Goal: Task Accomplishment & Management: Manage account settings

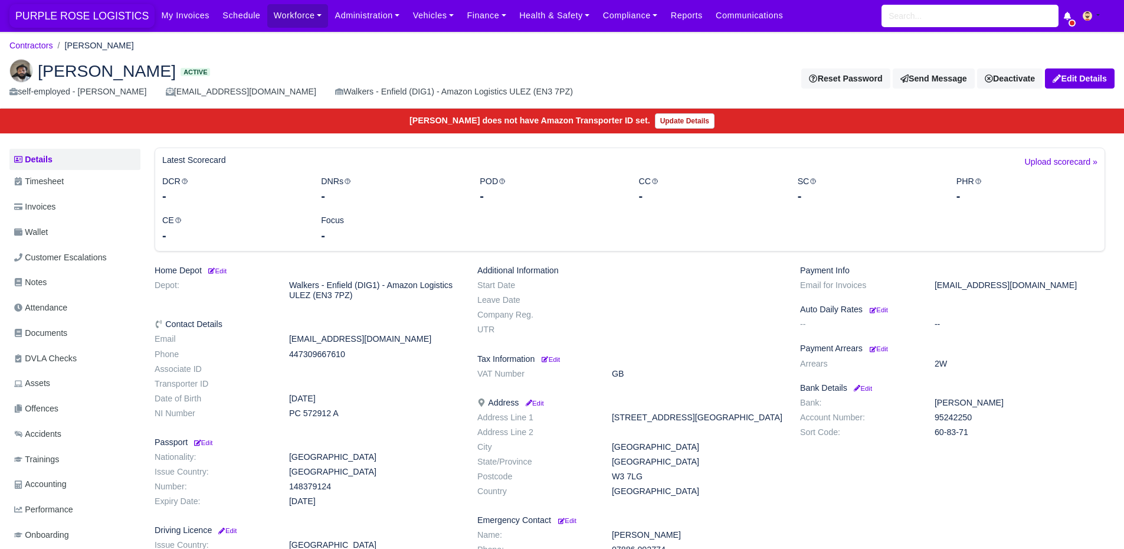
click at [38, 16] on span "PURPLE ROSE LOGISTICS" at bounding box center [81, 16] width 145 height 24
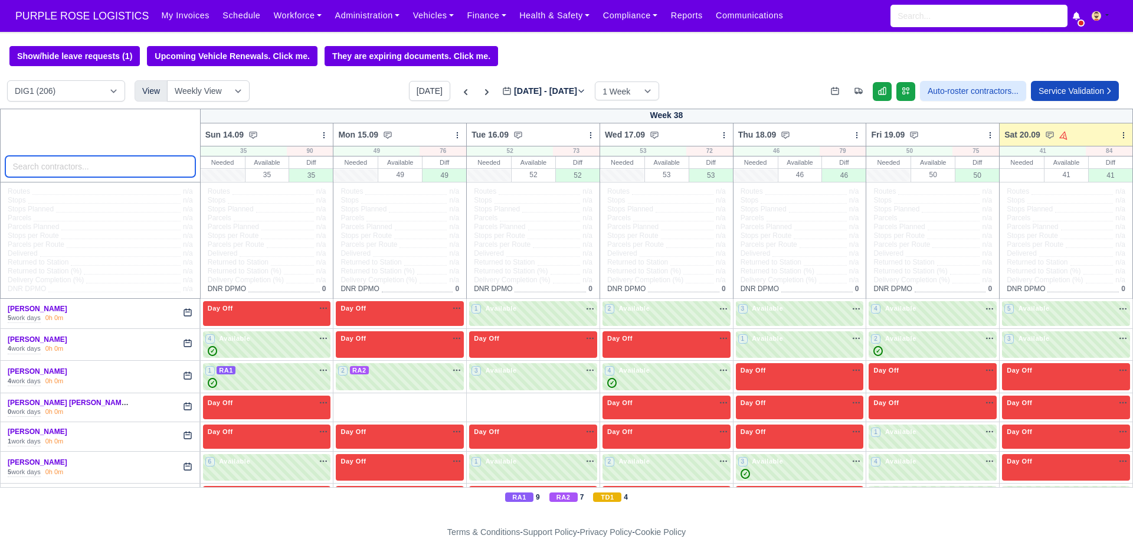
drag, startPoint x: 0, startPoint y: 0, endPoint x: 122, endPoint y: 163, distance: 204.1
click at [122, 163] on input "search" at bounding box center [100, 166] width 190 height 21
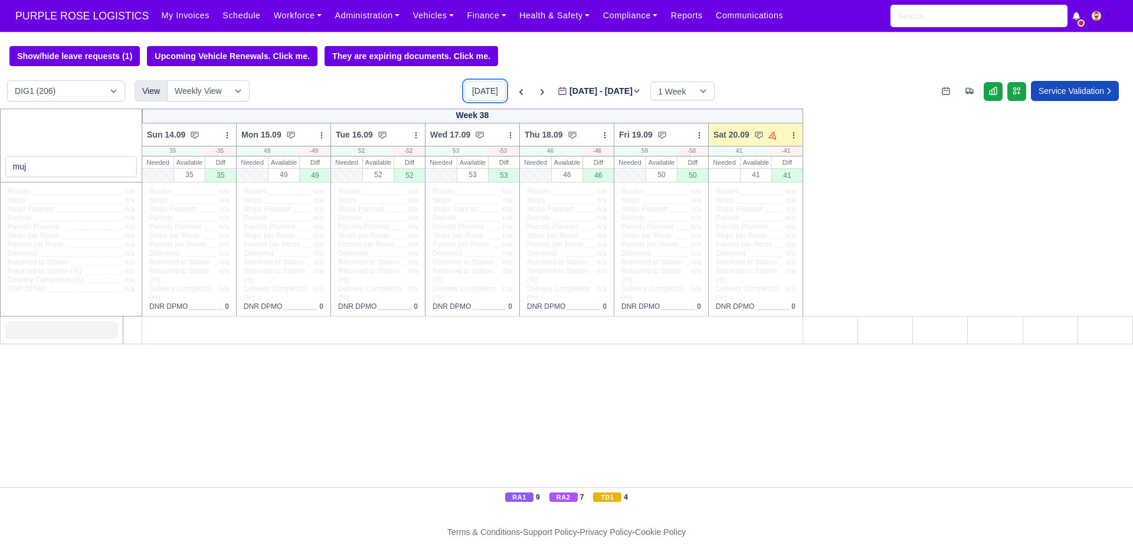
click at [464, 94] on button "[DATE]" at bounding box center [484, 91] width 41 height 20
click at [81, 168] on input "muj" at bounding box center [71, 166] width 132 height 21
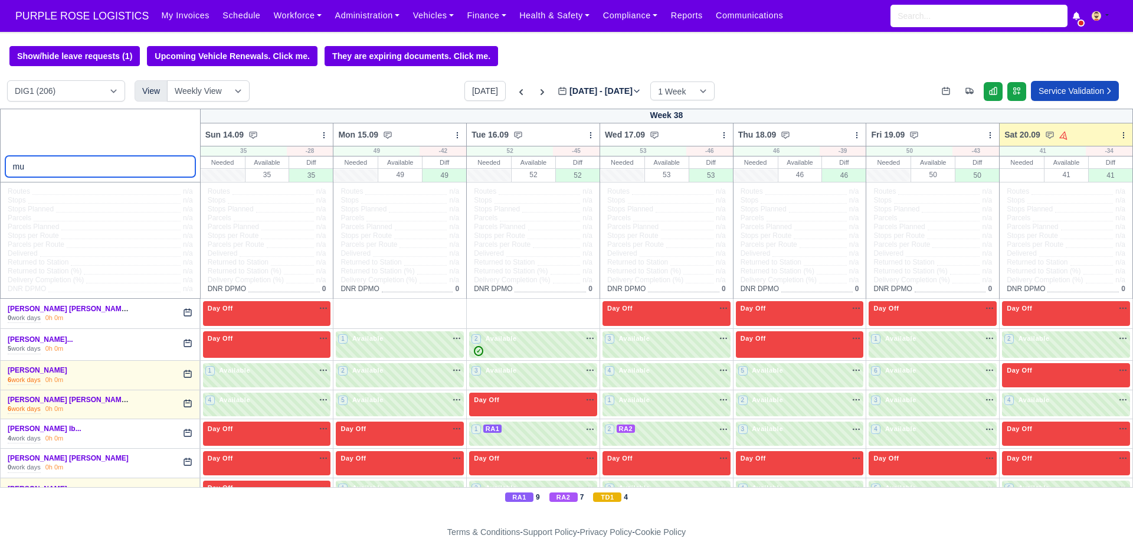
type input "m"
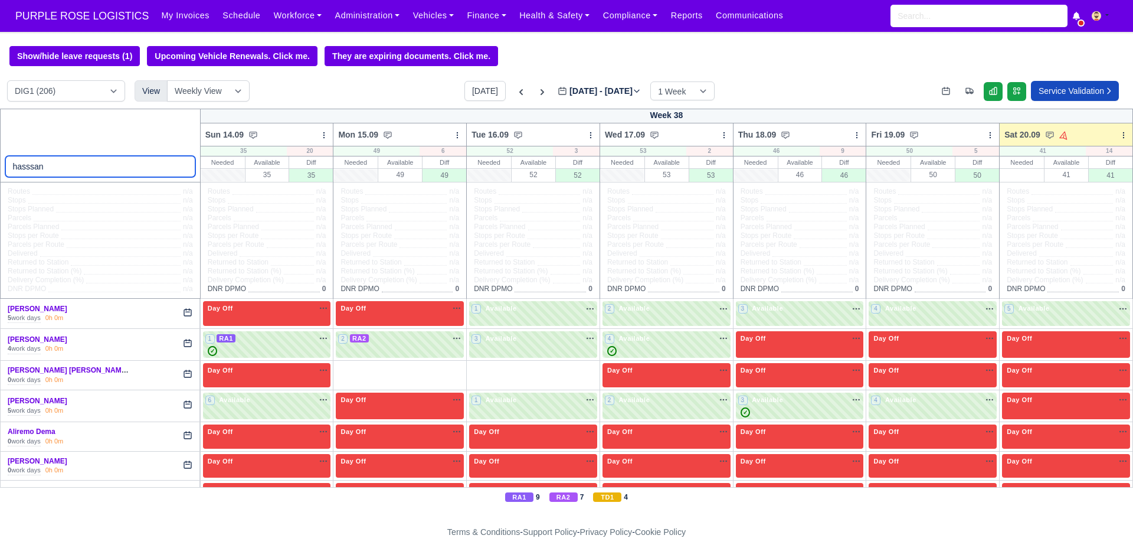
click at [35, 168] on input "hasssan" at bounding box center [100, 166] width 190 height 21
click at [27, 167] on input "hasssan" at bounding box center [100, 166] width 190 height 21
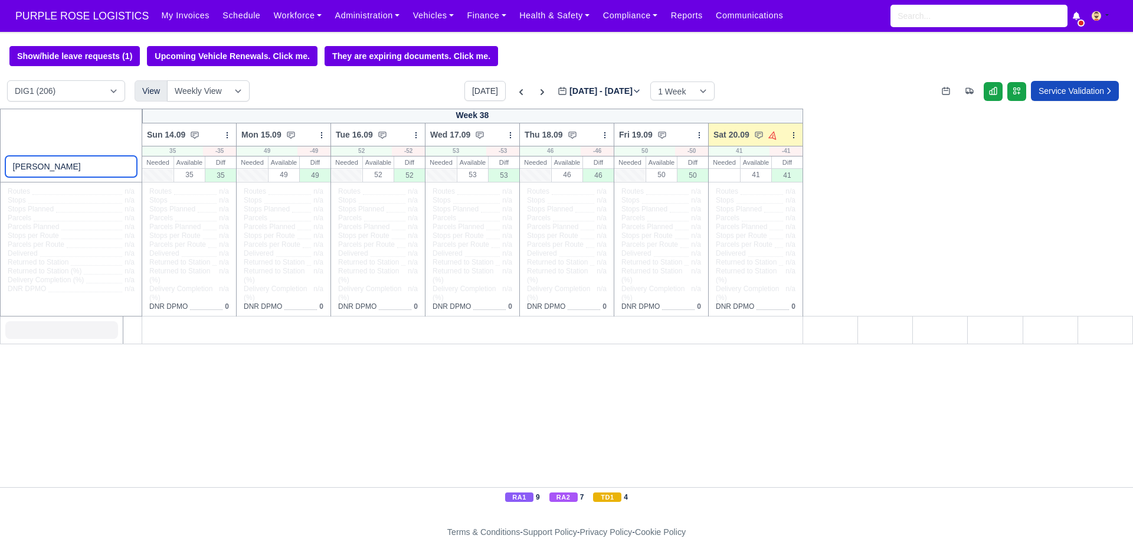
type input "[PERSON_NAME]"
click at [110, 87] on select "DIG1 (206) DAK1 (1) GIMD (59)" at bounding box center [66, 90] width 118 height 21
select select "5"
click at [7, 82] on select "DIG1 (206) DAK1 (1) GIMD (59)" at bounding box center [66, 90] width 118 height 21
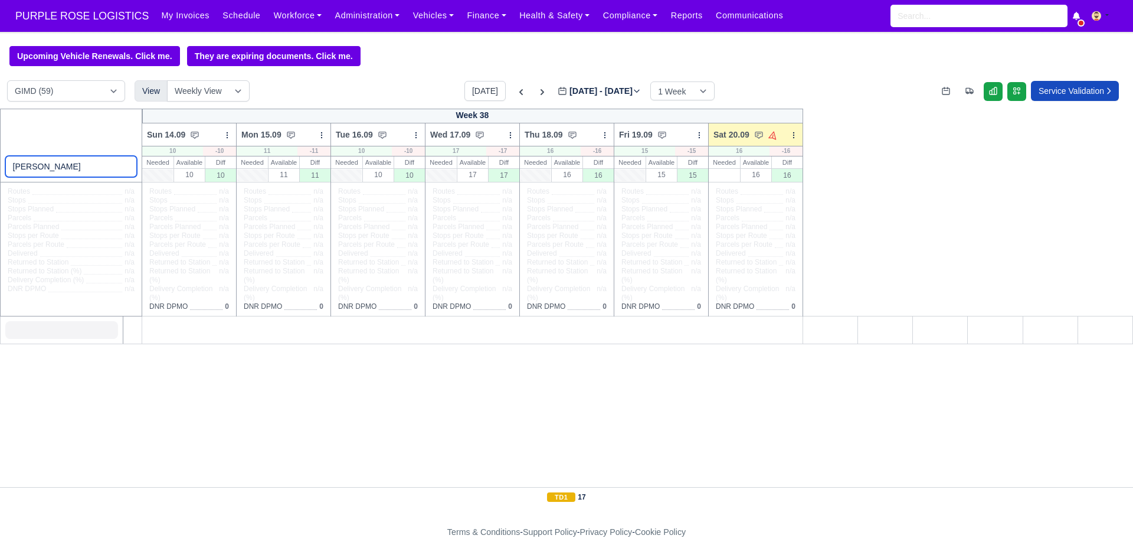
click at [83, 175] on input "[PERSON_NAME]" at bounding box center [71, 166] width 132 height 21
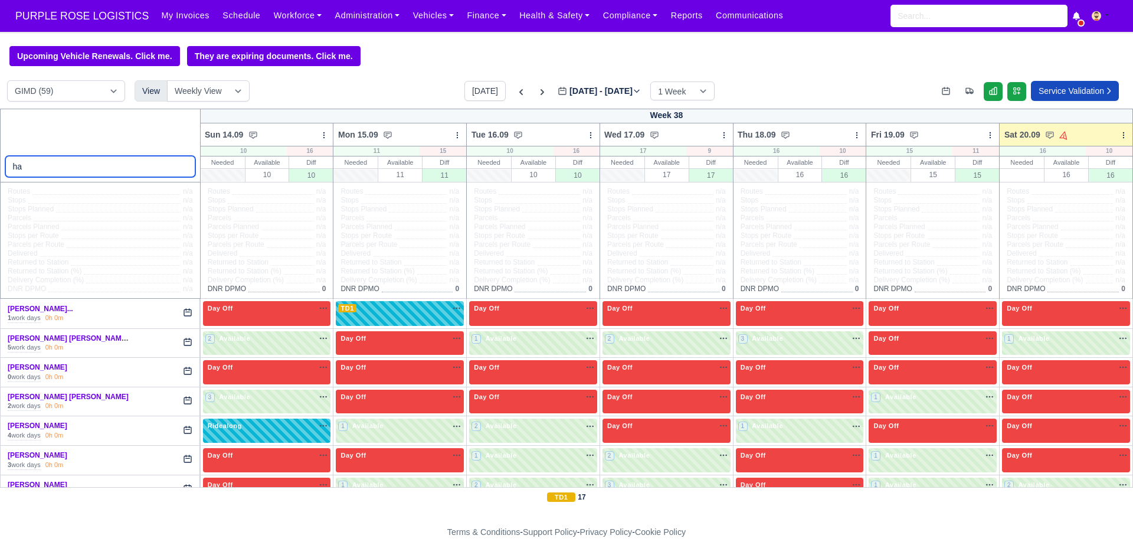
type input "h"
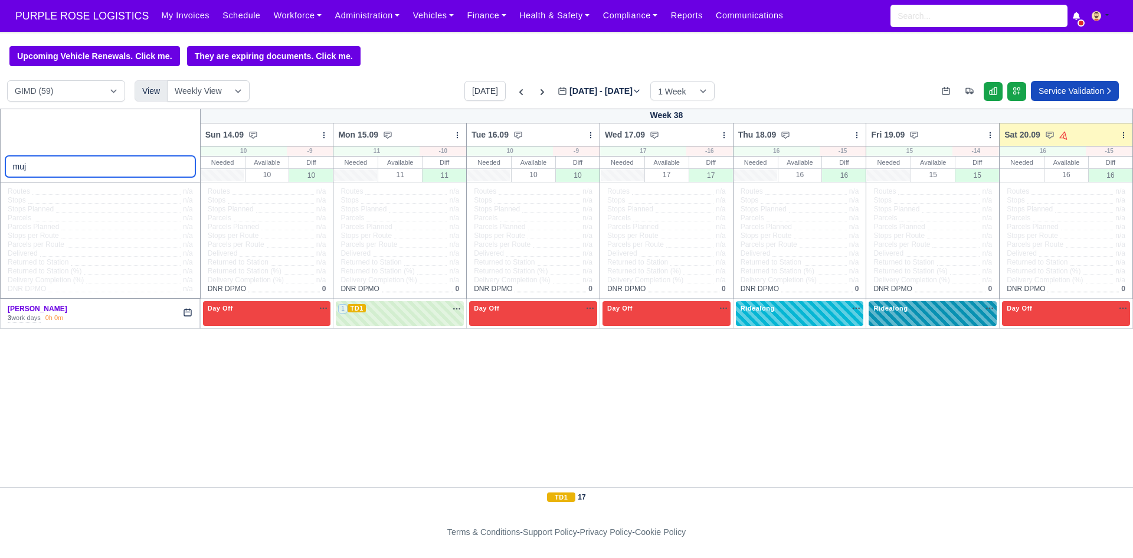
type input "muj"
click at [911, 318] on div "Ridealong na" at bounding box center [933, 313] width 128 height 24
select select "Ridealong"
select select "5"
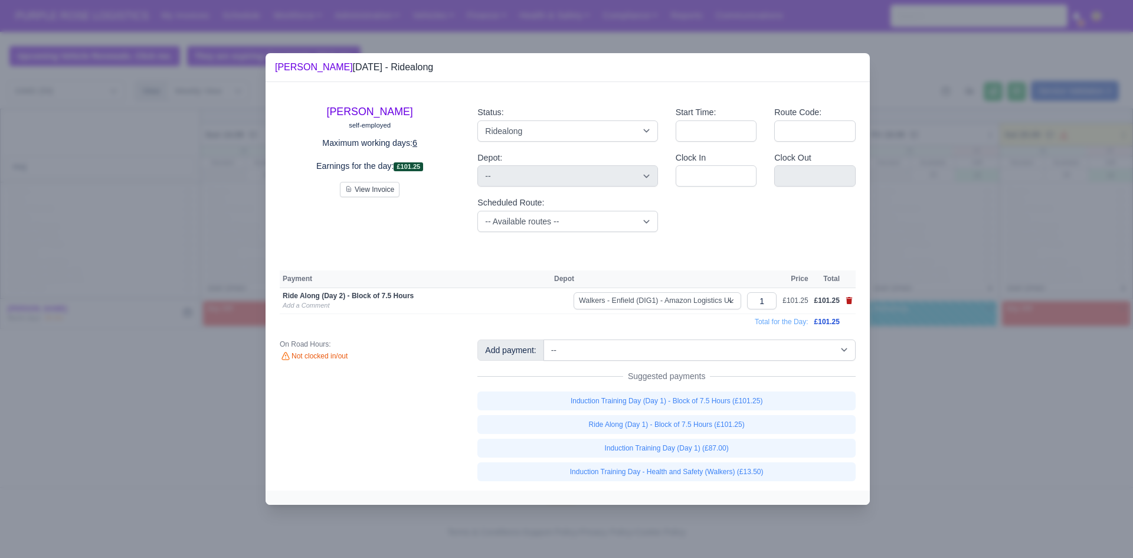
click at [847, 299] on icon at bounding box center [849, 300] width 7 height 7
select select
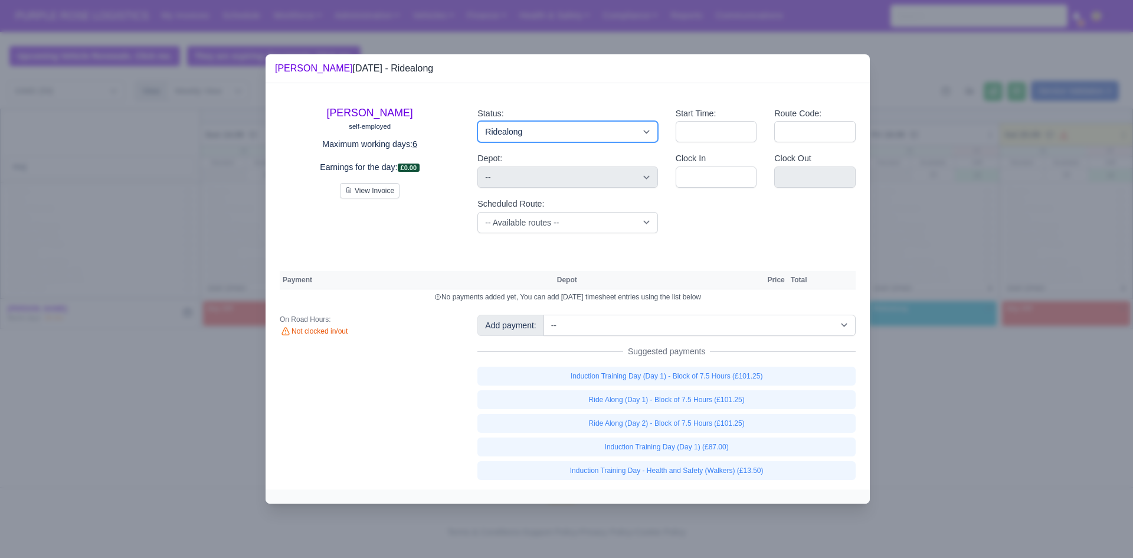
click at [549, 135] on select "Available Day Off Stand By Holiday Other Depot In Office OSM Ridealong Nursery …" at bounding box center [567, 131] width 180 height 21
select select "Day Off"
click at [477, 121] on select "Available Day Off Stand By Holiday Other Depot In Office OSM Ridealong Nursery …" at bounding box center [567, 131] width 180 height 21
select select
select select "na"
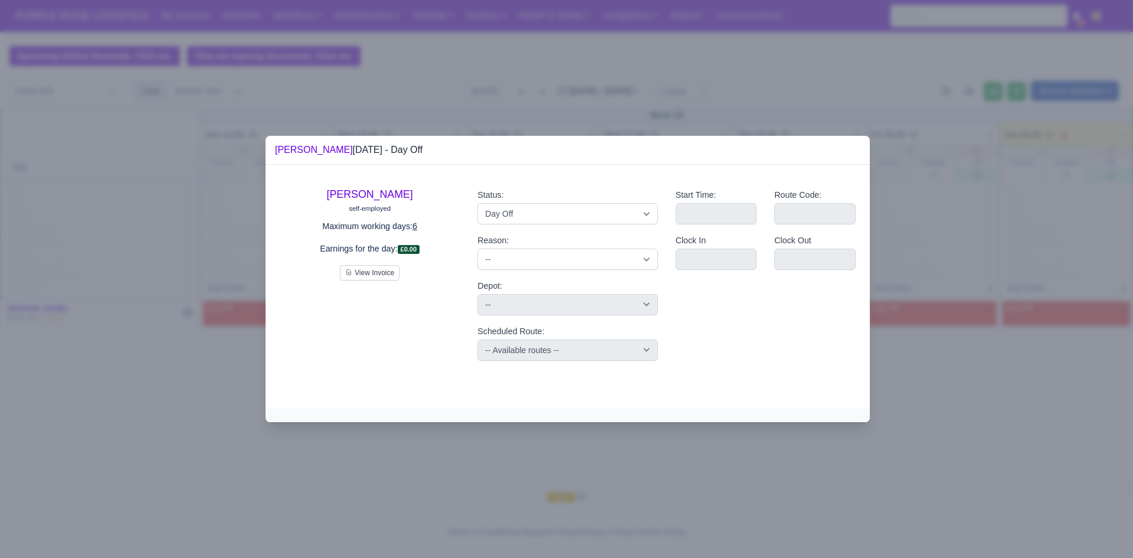
click at [906, 193] on div at bounding box center [566, 279] width 1133 height 558
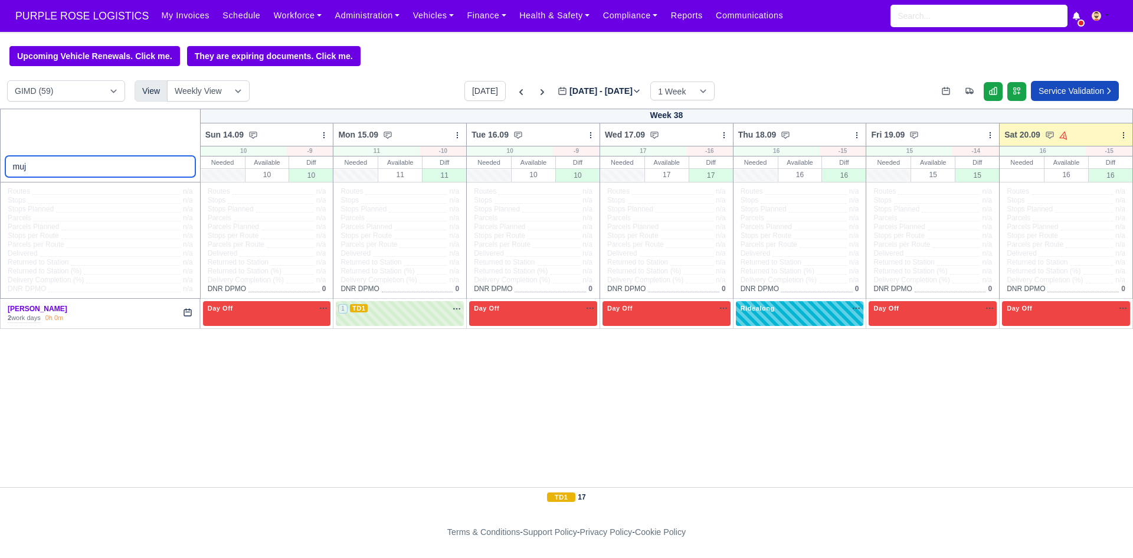
click at [133, 165] on input "muj" at bounding box center [100, 166] width 190 height 21
type input "m"
